Goal: Task Accomplishment & Management: Manage account settings

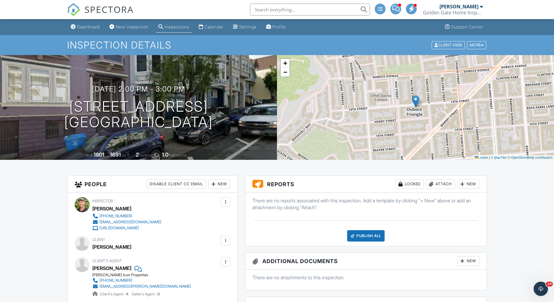
click at [443, 183] on div "Attach" at bounding box center [440, 185] width 29 height 10
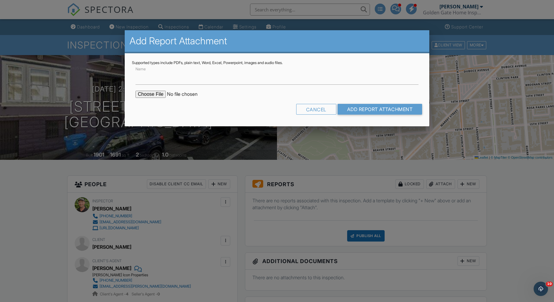
click at [160, 97] on input "file" at bounding box center [186, 94] width 102 height 7
type input "C:\fakepath\843-14th-St-WDO-Report-and-Work-Order.pdf"
click at [407, 110] on input "Add Report Attachment" at bounding box center [379, 109] width 85 height 11
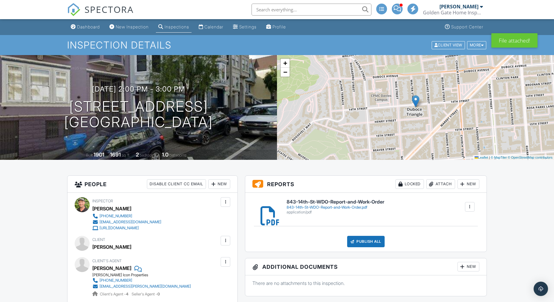
click at [373, 244] on div "Publish All" at bounding box center [365, 241] width 37 height 11
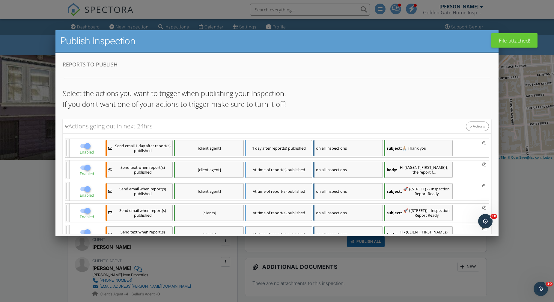
scroll to position [47, 0]
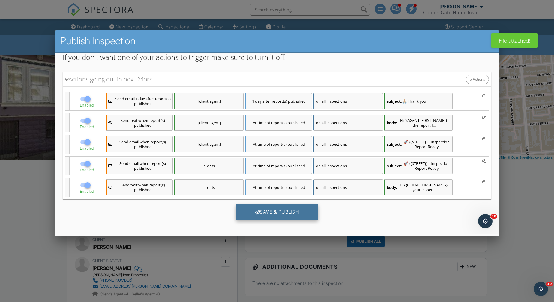
click at [282, 208] on div "Save & Publish" at bounding box center [277, 212] width 82 height 16
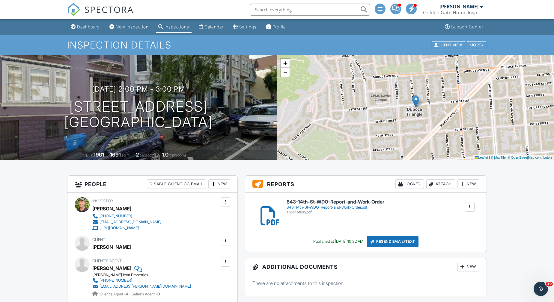
click at [178, 25] on div "Inspections" at bounding box center [177, 26] width 25 height 5
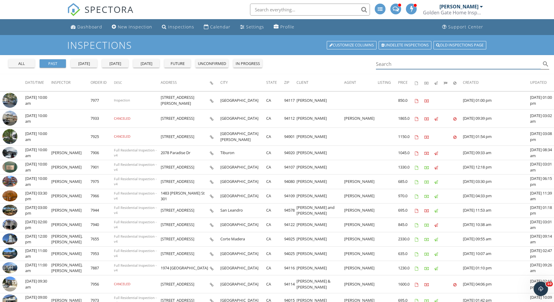
click at [404, 63] on input "Search" at bounding box center [458, 64] width 165 height 10
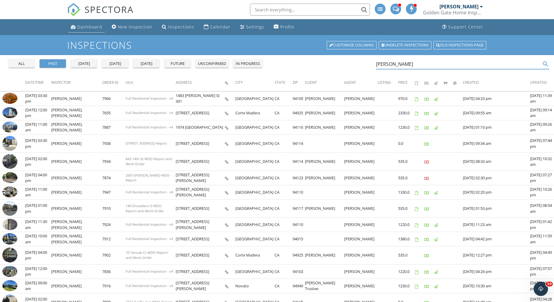
type input "nagel"
click at [83, 29] on div "Dashboard" at bounding box center [89, 27] width 25 height 6
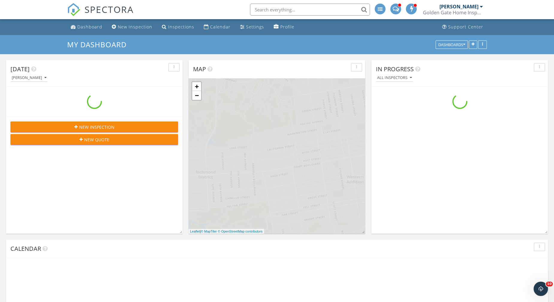
scroll to position [486, 554]
